Goal: Task Accomplishment & Management: Use online tool/utility

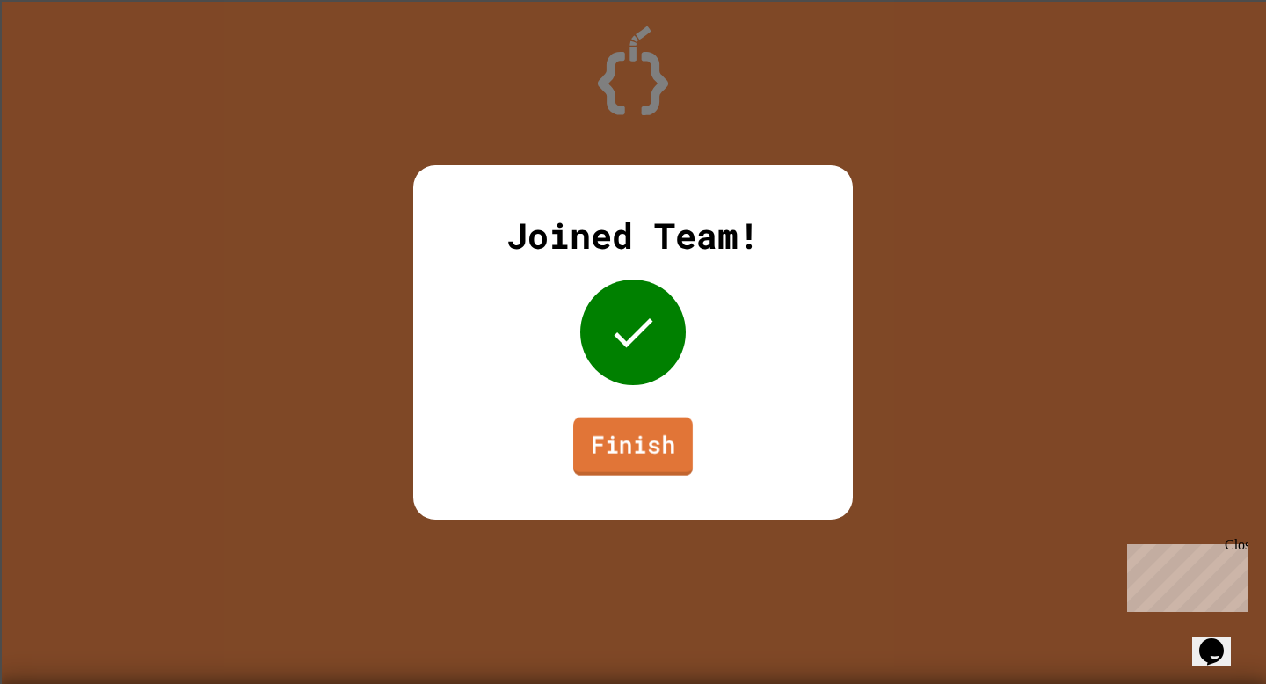
click at [662, 454] on link "Finish" at bounding box center [633, 446] width 120 height 58
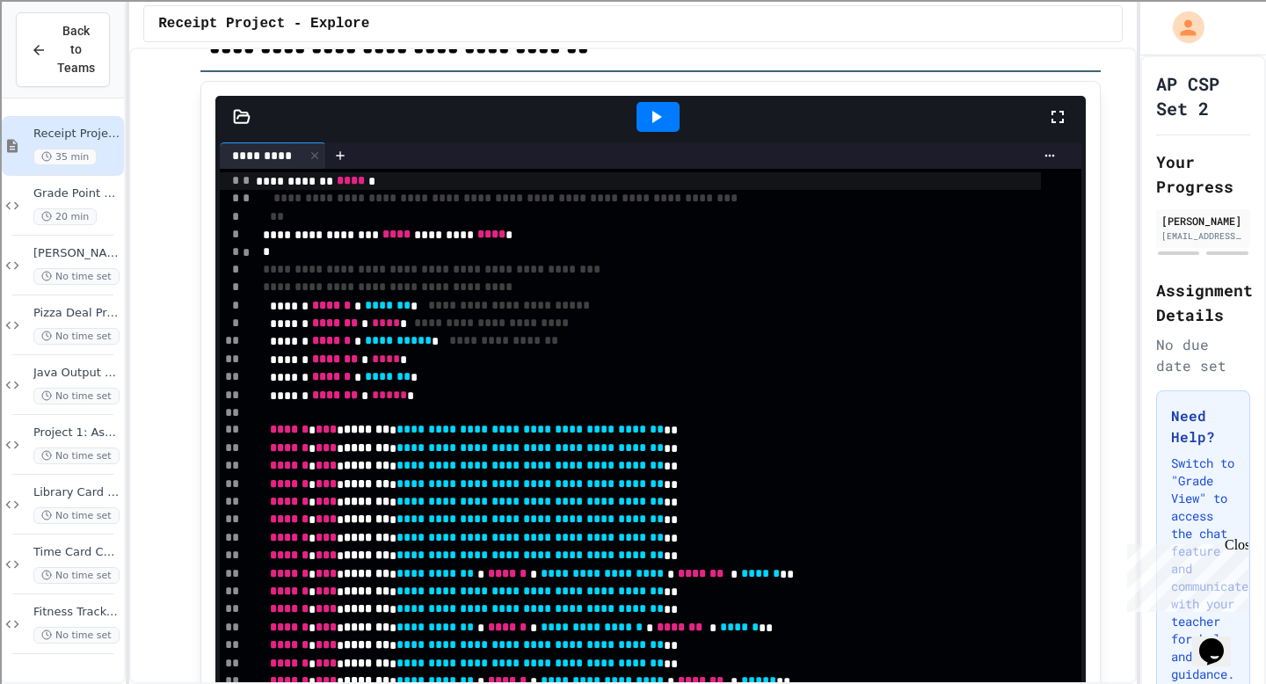
scroll to position [642, 0]
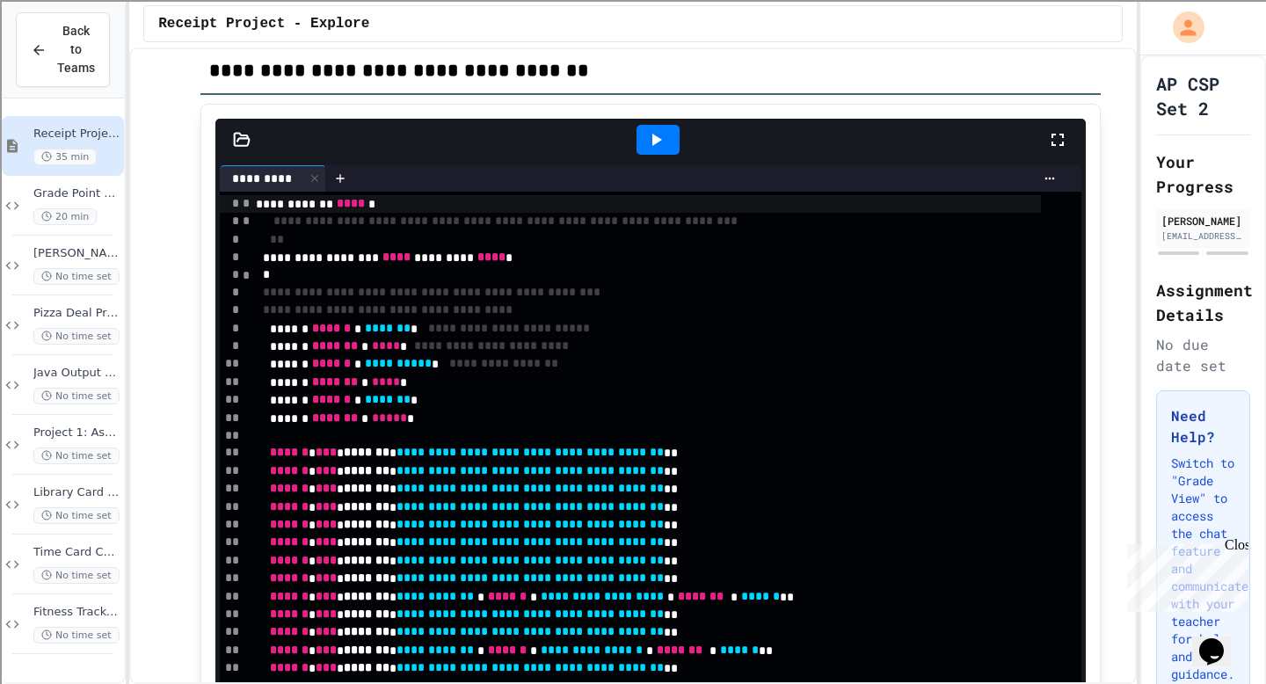
click at [657, 150] on icon at bounding box center [655, 139] width 21 height 21
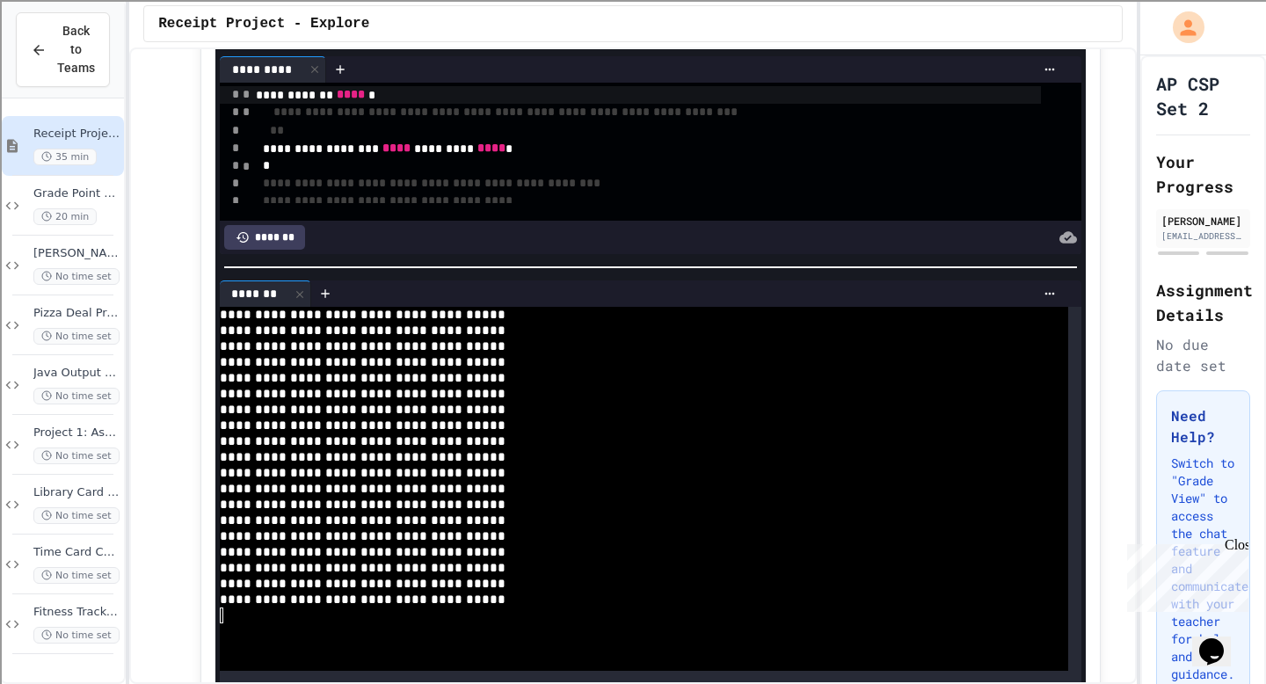
scroll to position [0, 0]
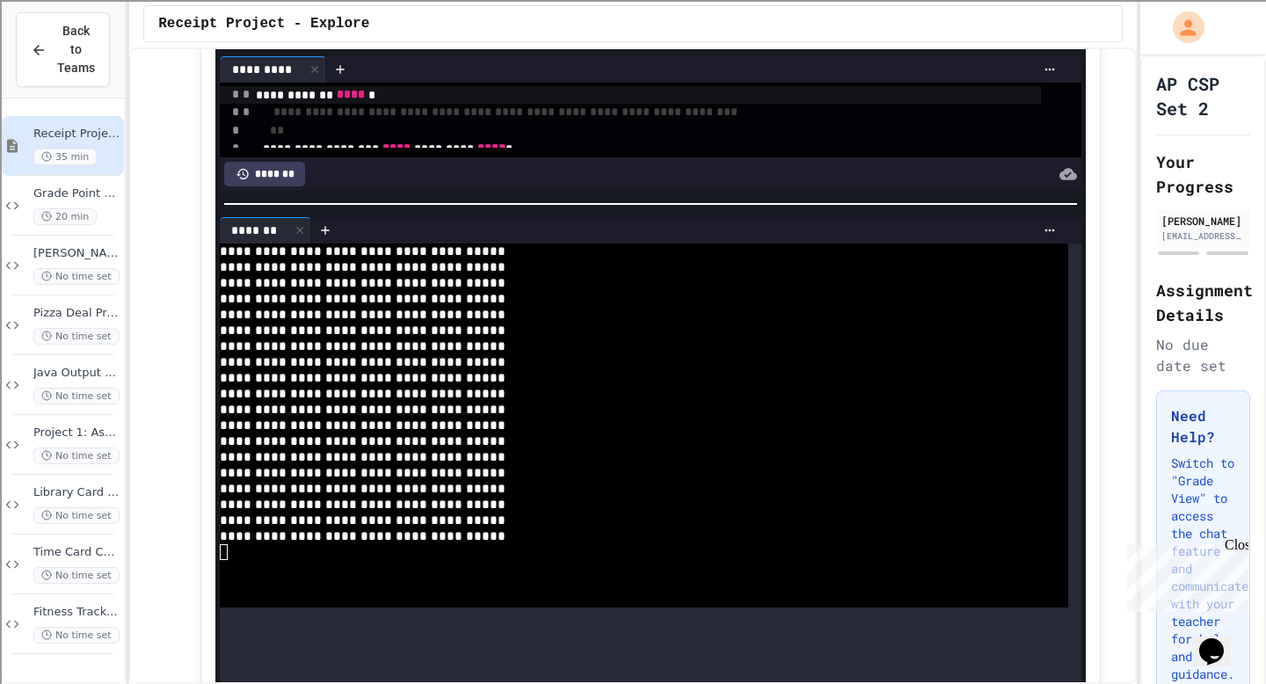
click at [642, 195] on div at bounding box center [650, 204] width 870 height 18
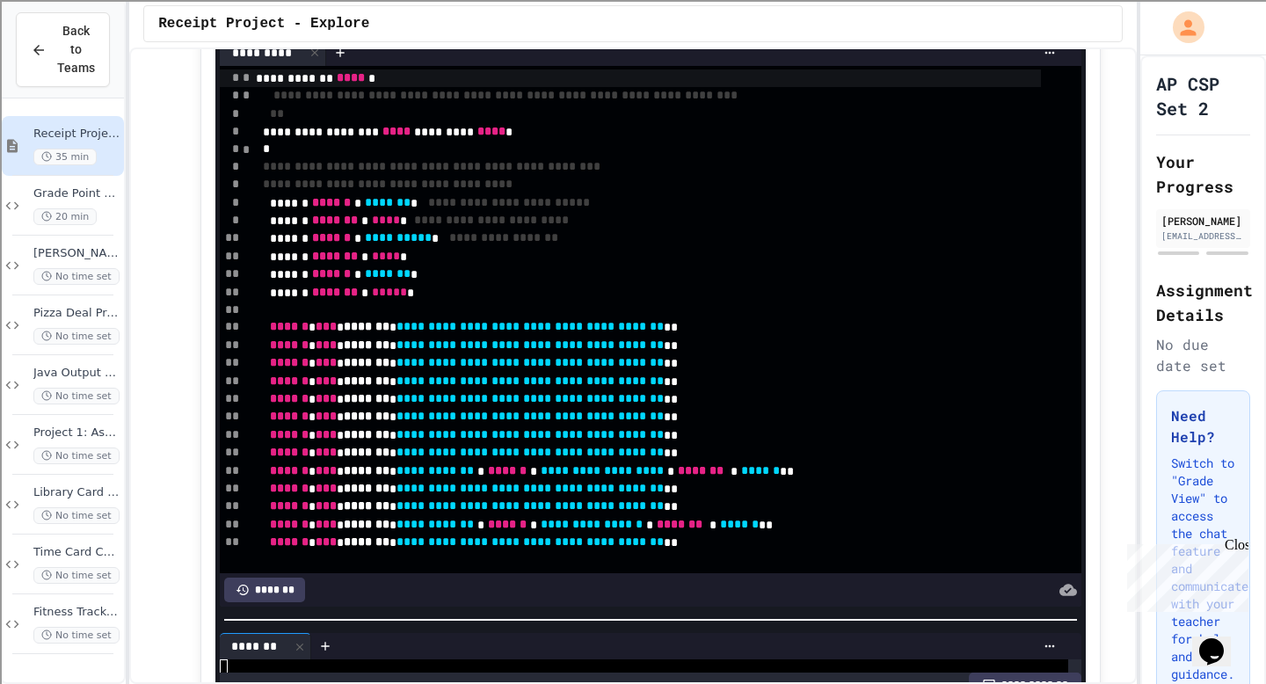
click at [671, 621] on div "**********" at bounding box center [650, 368] width 870 height 666
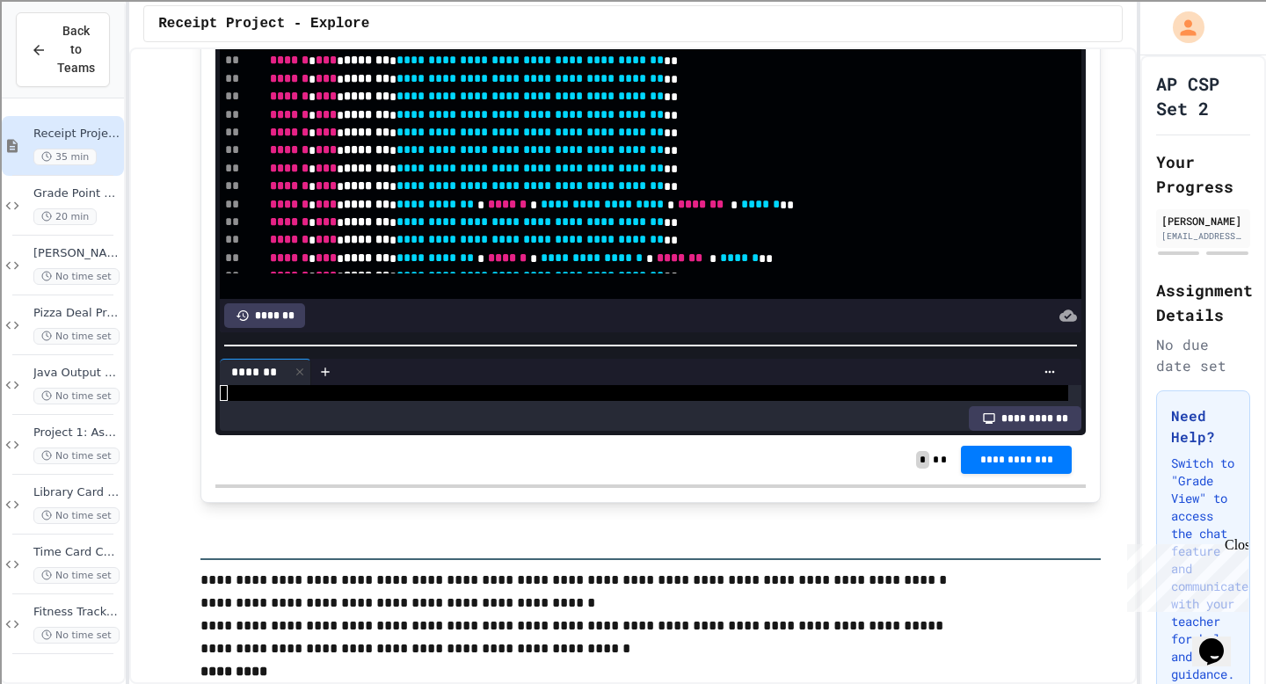
scroll to position [1050, 0]
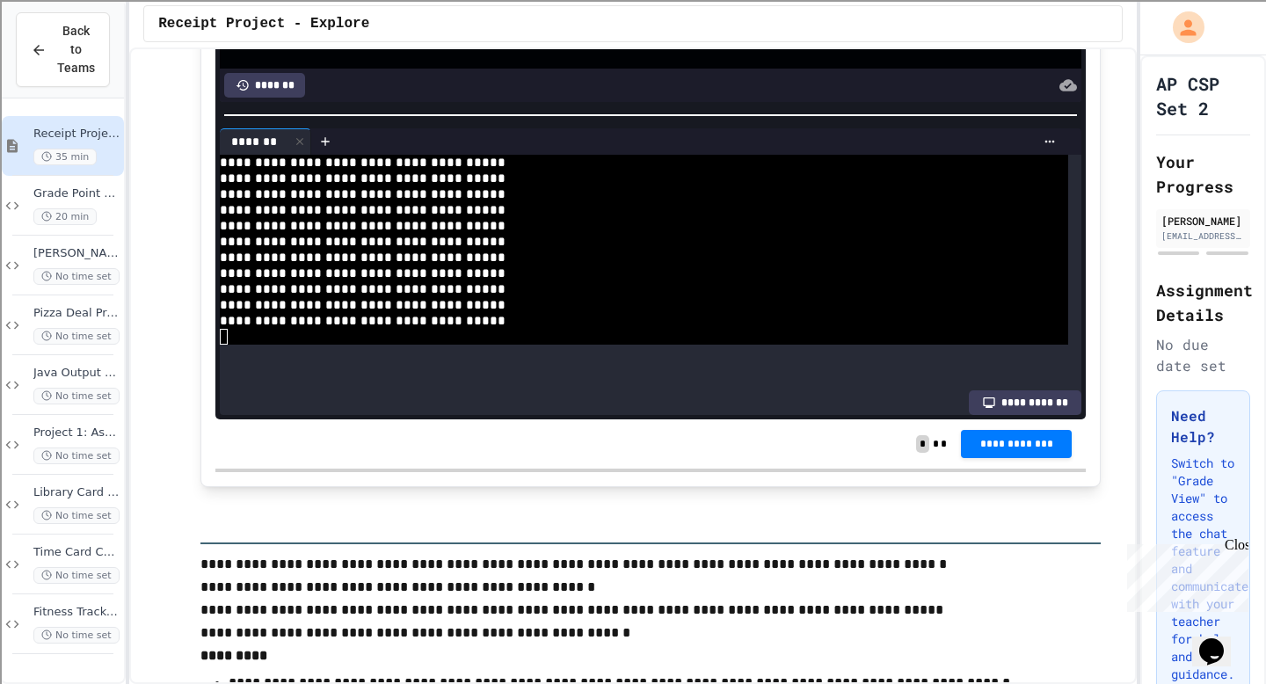
click at [636, 107] on div at bounding box center [650, 115] width 870 height 18
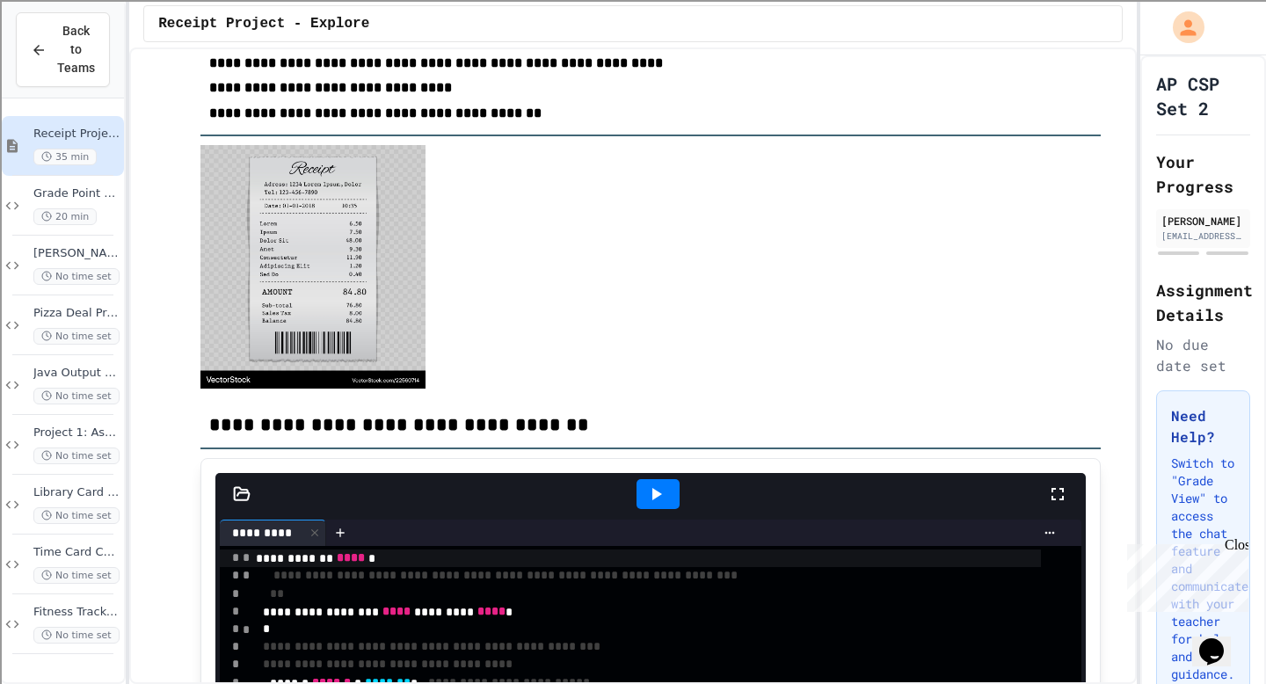
scroll to position [287, 0]
